Goal: Transaction & Acquisition: Purchase product/service

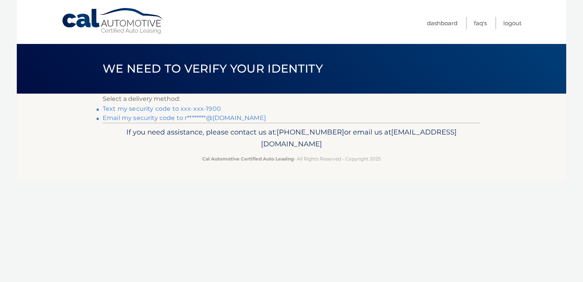
click at [191, 111] on link "Text my security code to xxx-xxx-1900" at bounding box center [162, 108] width 118 height 7
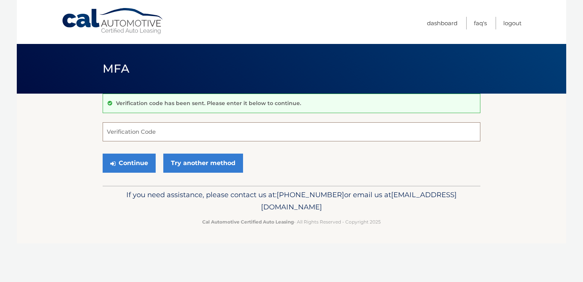
click at [146, 132] on input "Verification Code" at bounding box center [292, 131] width 378 height 19
type input "151815"
click at [123, 164] on button "Continue" at bounding box center [129, 162] width 53 height 19
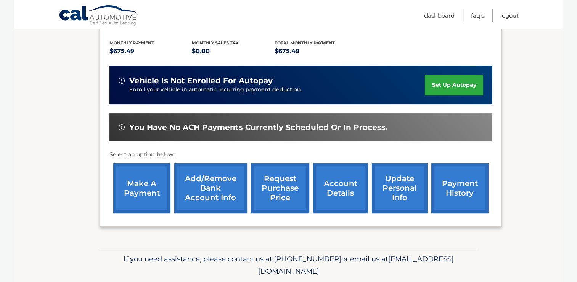
scroll to position [168, 0]
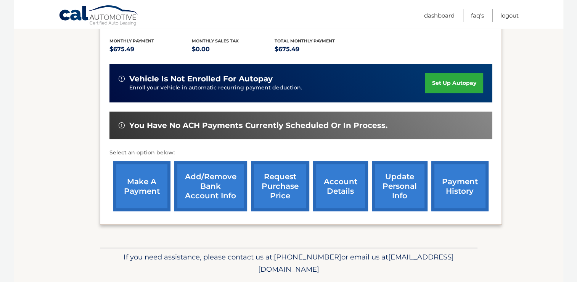
click at [151, 171] on link "make a payment" at bounding box center [141, 186] width 57 height 50
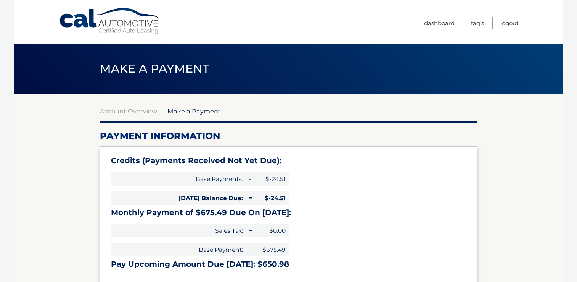
select select "NDhjZjA2NWMtNGIwNy00ZTI4LTkzM2ItODBkMDExN2RjNTgw"
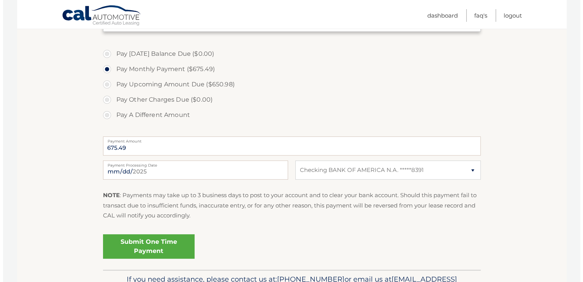
scroll to position [259, 0]
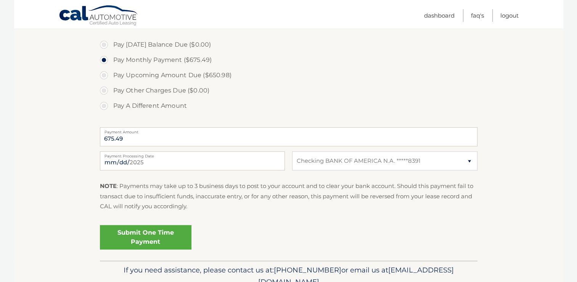
click at [144, 240] on link "Submit One Time Payment" at bounding box center [146, 237] width 92 height 24
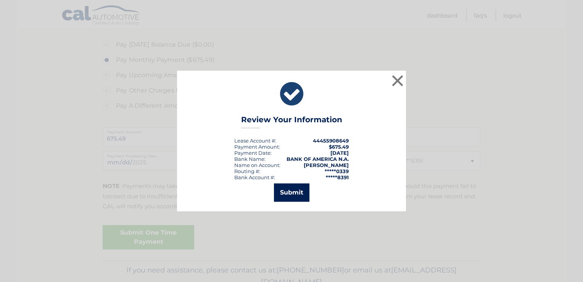
click at [298, 194] on button "Submit" at bounding box center [291, 192] width 35 height 18
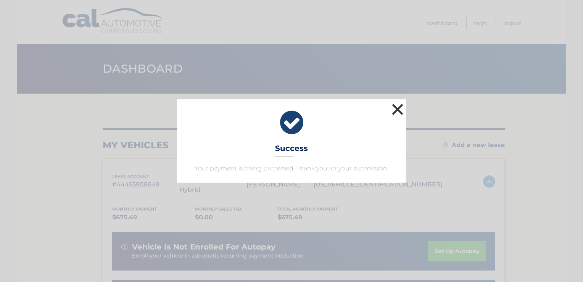
click at [394, 111] on button "×" at bounding box center [397, 108] width 15 height 15
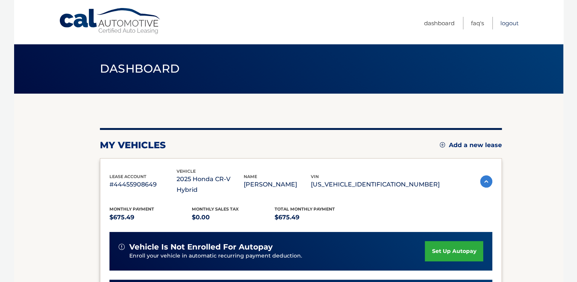
click at [510, 22] on link "Logout" at bounding box center [509, 23] width 18 height 13
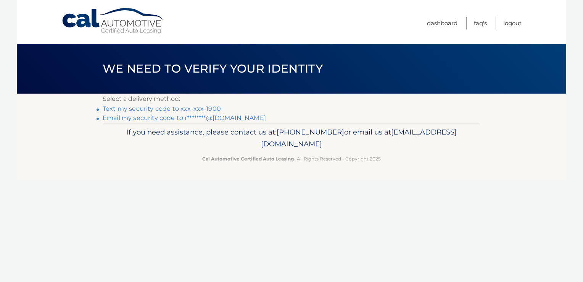
click at [201, 108] on link "Text my security code to xxx-xxx-1900" at bounding box center [162, 108] width 118 height 7
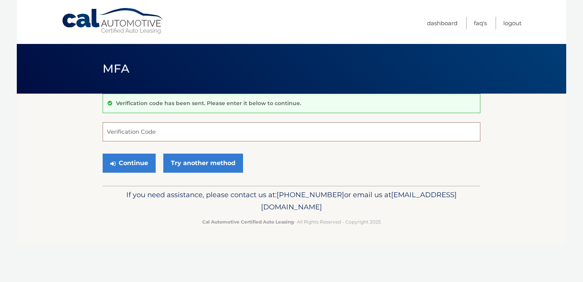
click at [148, 132] on input "Verification Code" at bounding box center [292, 131] width 378 height 19
type input "151559"
click at [136, 164] on button "Continue" at bounding box center [129, 162] width 53 height 19
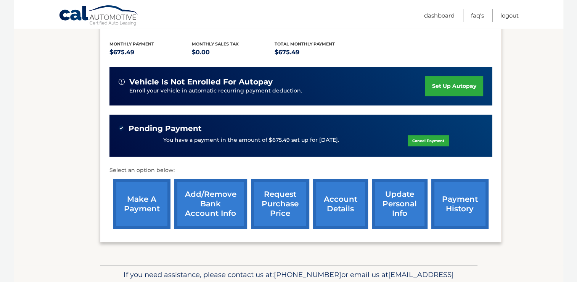
scroll to position [183, 0]
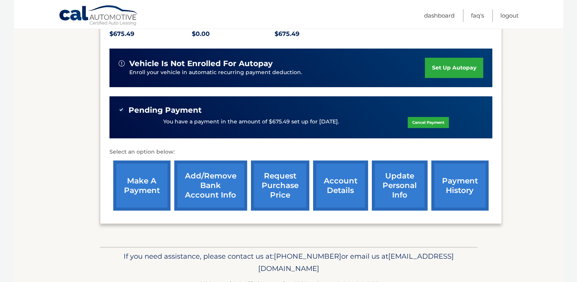
click at [345, 182] on link "account details" at bounding box center [340, 185] width 55 height 50
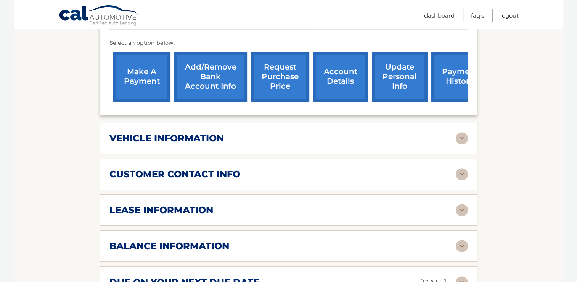
scroll to position [305, 0]
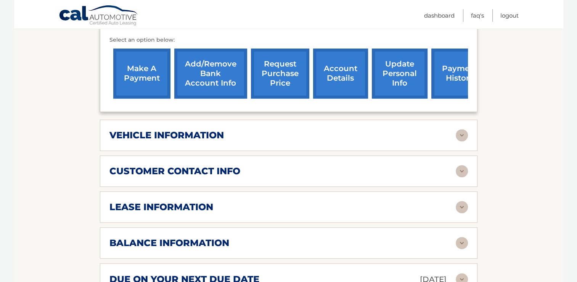
click at [411, 201] on div "lease information" at bounding box center [282, 206] width 346 height 11
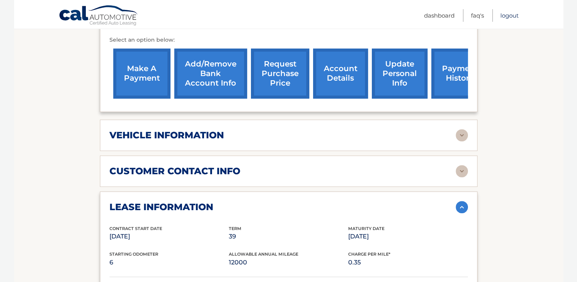
click at [502, 16] on link "Logout" at bounding box center [509, 15] width 18 height 13
